Goal: Use online tool/utility: Utilize a website feature to perform a specific function

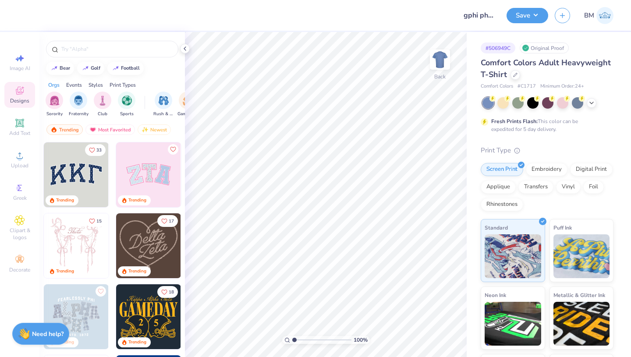
click at [590, 103] on icon at bounding box center [591, 102] width 7 height 7
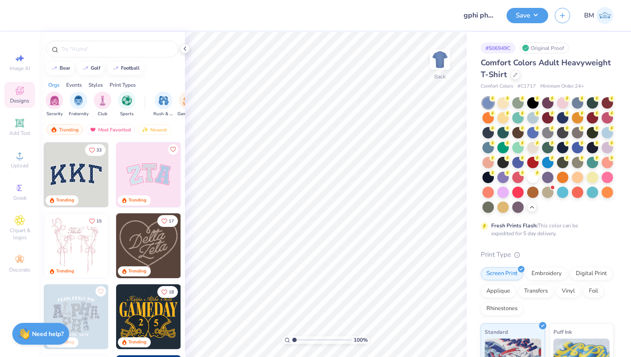
click at [527, 183] on div at bounding box center [532, 177] width 11 height 11
click at [16, 161] on div "Upload" at bounding box center [19, 160] width 31 height 26
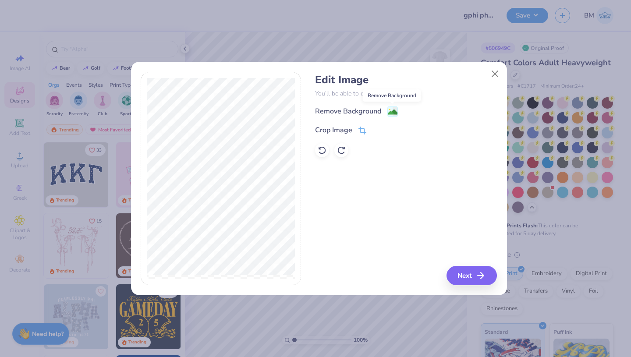
click at [392, 109] on image at bounding box center [393, 112] width 10 height 10
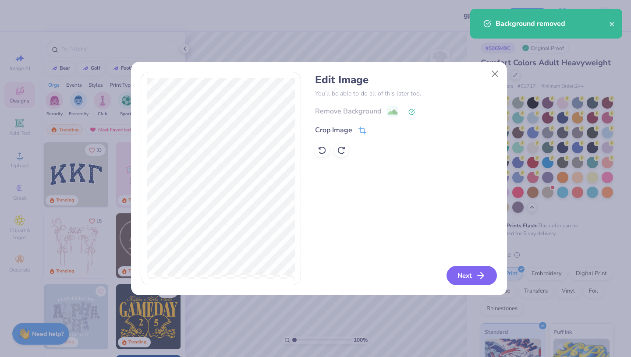
click at [464, 278] on button "Next" at bounding box center [472, 275] width 50 height 19
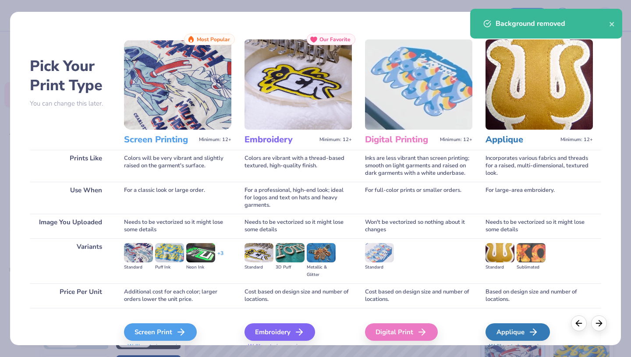
click at [173, 328] on div "Screen Print" at bounding box center [160, 332] width 73 height 18
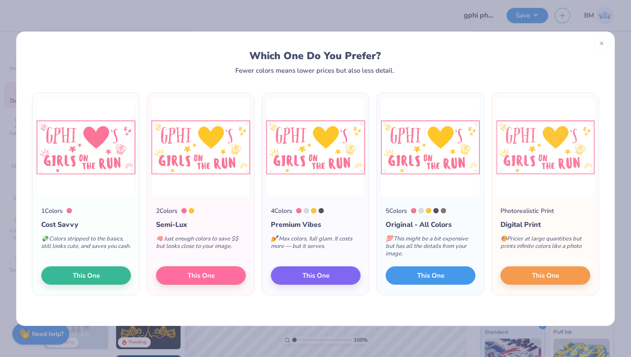
click at [434, 273] on span "This One" at bounding box center [430, 275] width 27 height 10
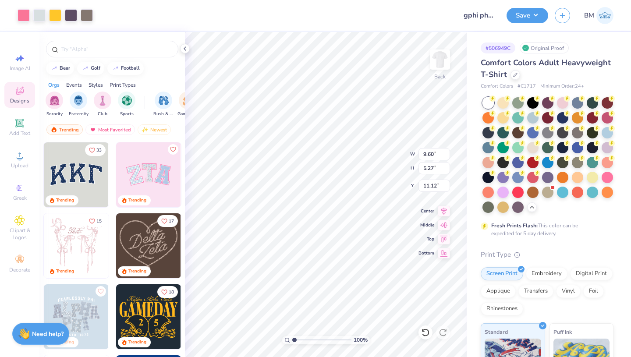
type input "9.60"
type input "5.27"
type input "6.65"
click at [75, 18] on div at bounding box center [71, 15] width 12 height 12
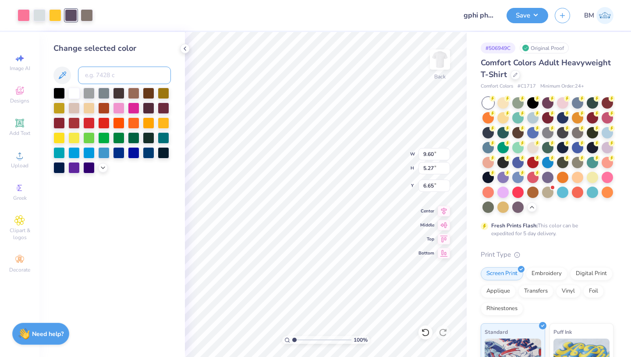
click at [92, 77] on input at bounding box center [124, 76] width 93 height 18
type input "190"
click at [73, 18] on div at bounding box center [71, 15] width 12 height 12
click at [95, 79] on input at bounding box center [124, 76] width 93 height 18
type input "190"
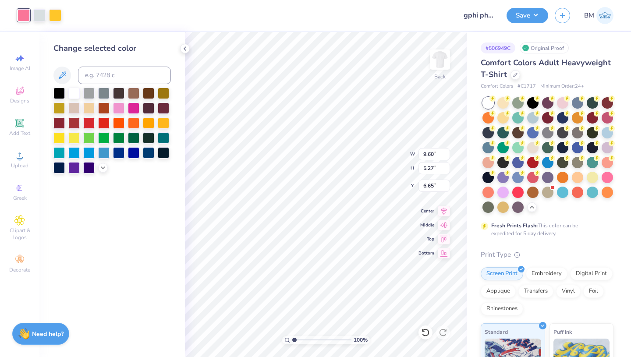
click at [42, 15] on div at bounding box center [39, 15] width 12 height 12
click at [74, 94] on div at bounding box center [73, 93] width 11 height 11
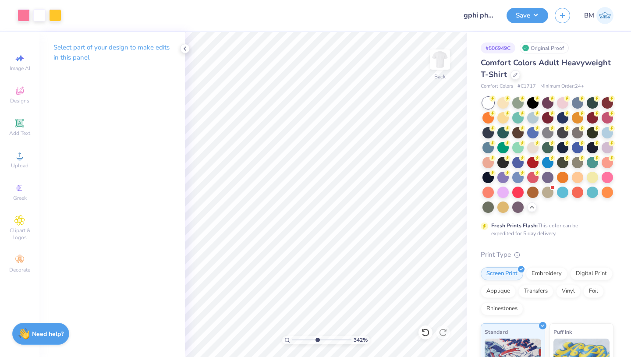
drag, startPoint x: 294, startPoint y: 338, endPoint x: 317, endPoint y: 339, distance: 23.2
click at [317, 339] on input "range" at bounding box center [321, 340] width 59 height 8
type input "4.84"
click at [37, 15] on div at bounding box center [39, 15] width 12 height 12
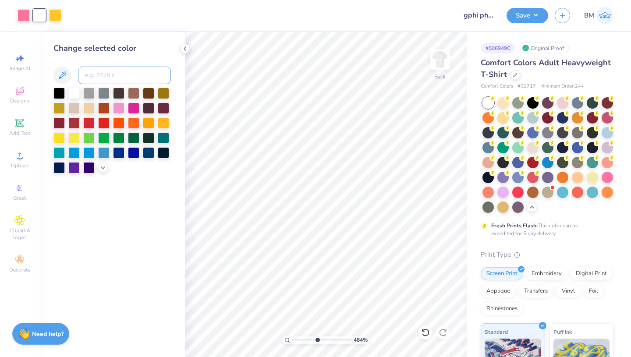
click at [103, 74] on input at bounding box center [124, 76] width 93 height 18
type input "190"
drag, startPoint x: 306, startPoint y: 338, endPoint x: 295, endPoint y: 338, distance: 11.0
click at [295, 338] on input "range" at bounding box center [321, 340] width 59 height 8
drag, startPoint x: 295, startPoint y: 337, endPoint x: 287, endPoint y: 337, distance: 8.3
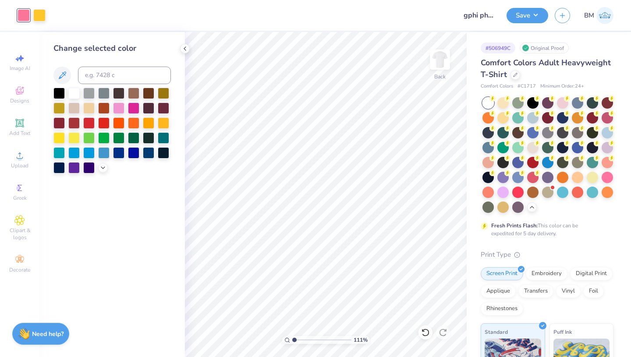
type input "1"
click at [292, 337] on input "range" at bounding box center [321, 340] width 59 height 8
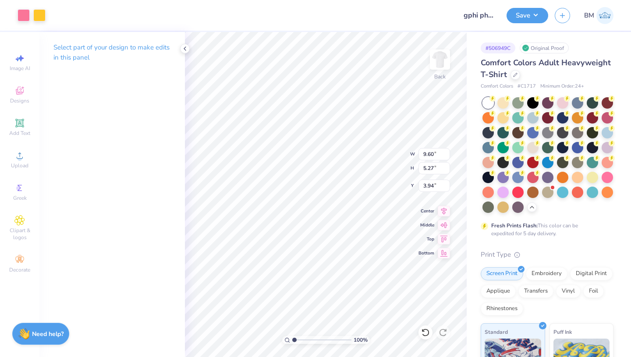
type input "3.94"
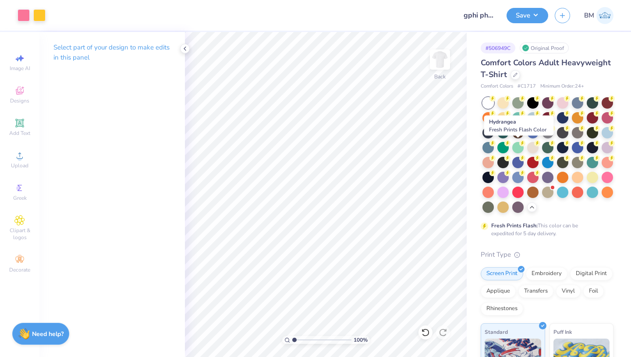
click at [602, 138] on div at bounding box center [607, 132] width 11 height 11
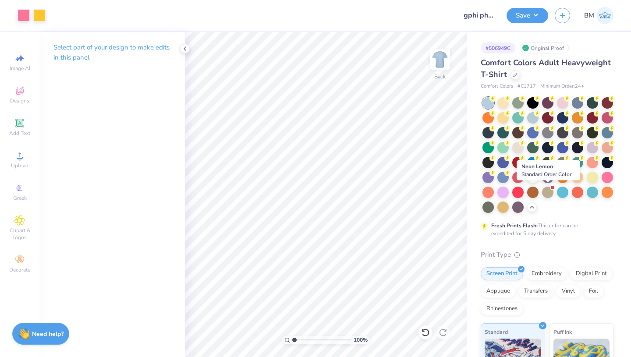
click at [587, 183] on div at bounding box center [592, 177] width 11 height 11
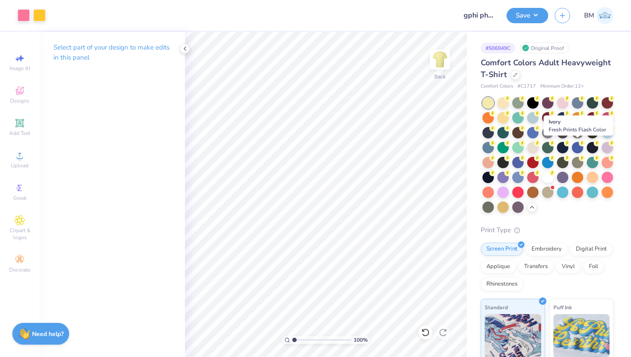
click at [539, 151] on div at bounding box center [532, 147] width 11 height 11
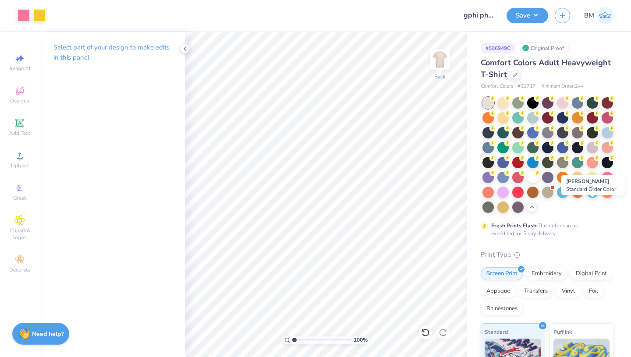
click at [494, 206] on div at bounding box center [488, 207] width 11 height 11
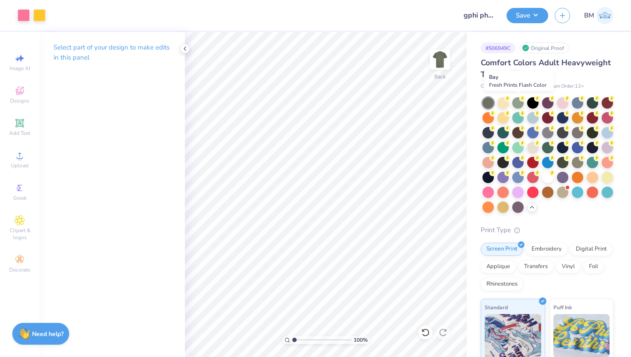
click at [518, 105] on div at bounding box center [517, 102] width 11 height 11
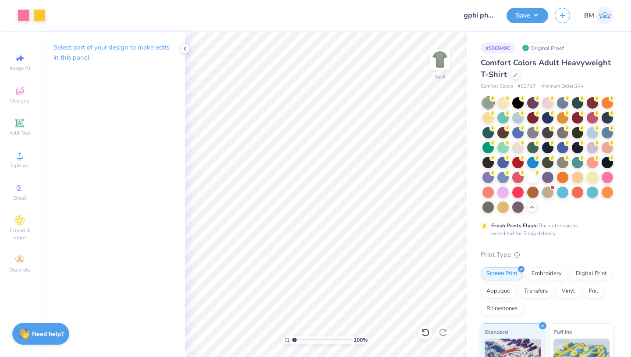
click at [542, 198] on div at bounding box center [547, 192] width 11 height 11
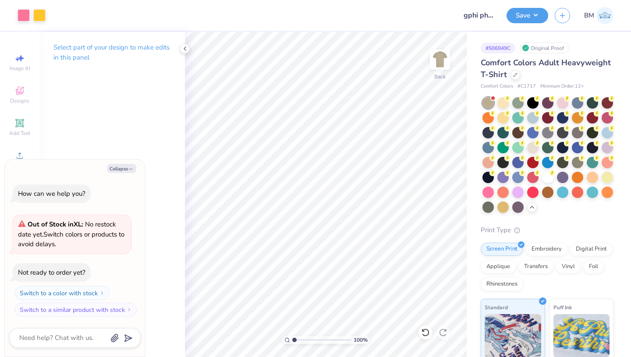
click at [554, 133] on div at bounding box center [547, 132] width 11 height 11
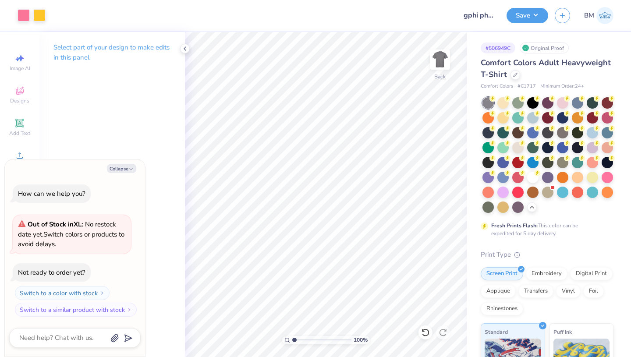
click at [527, 183] on div at bounding box center [532, 177] width 11 height 11
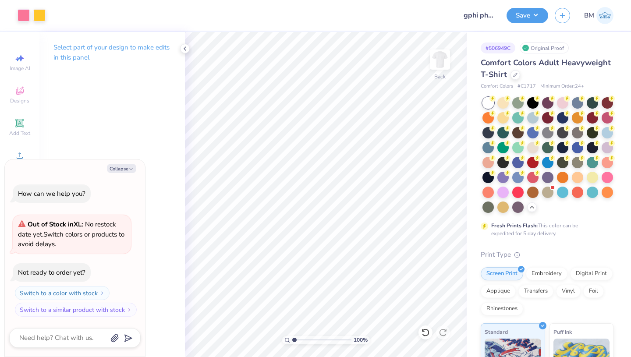
drag, startPoint x: 294, startPoint y: 339, endPoint x: 273, endPoint y: 344, distance: 21.2
click at [292, 344] on input "range" at bounding box center [321, 340] width 59 height 8
click at [123, 167] on button "Collapse" at bounding box center [121, 168] width 29 height 9
type textarea "x"
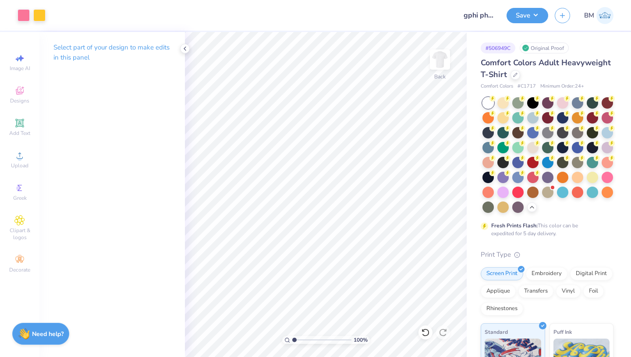
click at [181, 53] on div "Select part of your design to make edits in this panel" at bounding box center [112, 56] width 146 height 48
click at [185, 47] on icon at bounding box center [184, 48] width 7 height 7
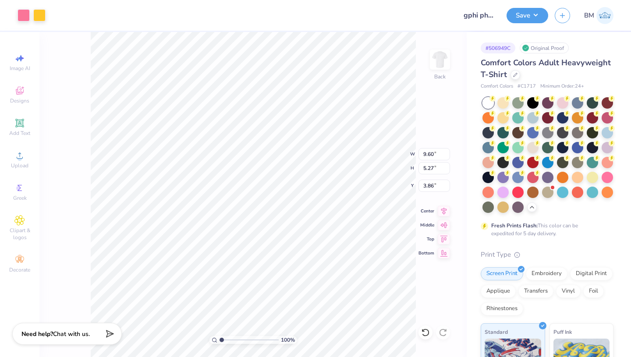
type input "3.86"
click at [531, 17] on button "Save" at bounding box center [528, 15] width 42 height 15
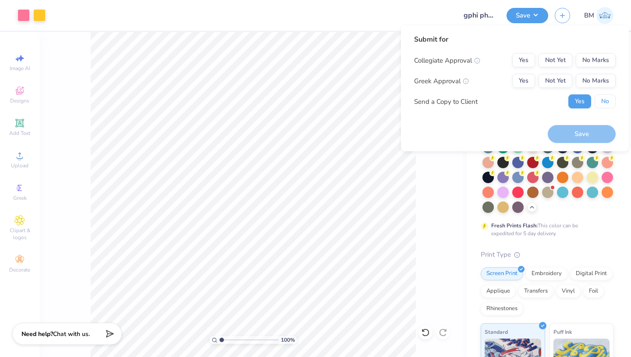
click at [603, 106] on button "No" at bounding box center [605, 102] width 21 height 14
click at [555, 81] on button "Not Yet" at bounding box center [556, 81] width 34 height 14
click at [593, 65] on button "No Marks" at bounding box center [596, 60] width 40 height 14
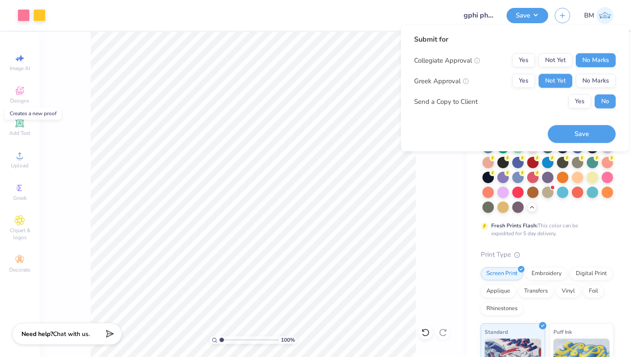
click at [574, 133] on button "Save" at bounding box center [582, 134] width 68 height 18
